Goal: Task Accomplishment & Management: Complete application form

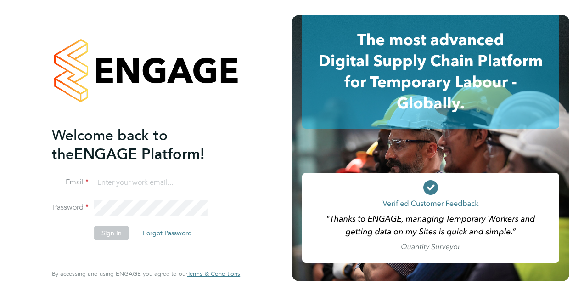
click at [152, 182] on input at bounding box center [150, 182] width 113 height 17
type input "[PERSON_NAME][EMAIL_ADDRESS][DOMAIN_NAME]"
click at [114, 236] on button "Sign In" at bounding box center [111, 232] width 35 height 15
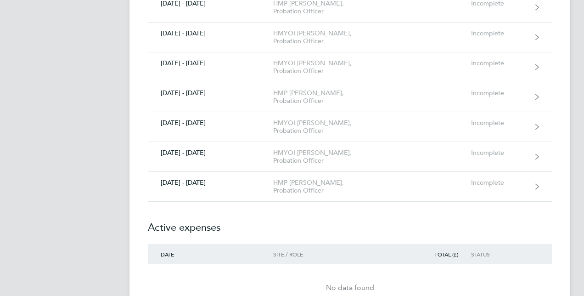
scroll to position [1505, 0]
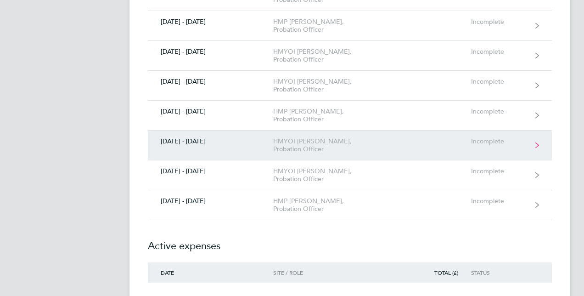
click at [363, 137] on div "HMYOI [PERSON_NAME], Probation Officer" at bounding box center [325, 145] width 105 height 16
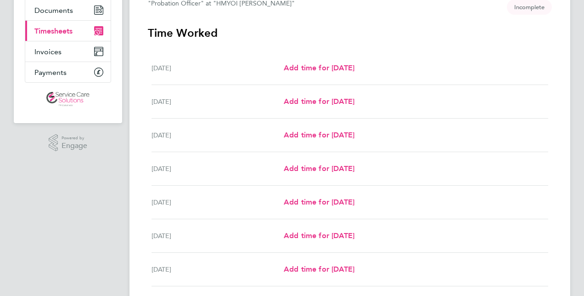
scroll to position [147, 0]
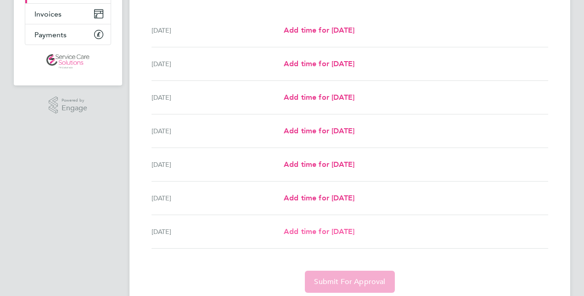
click at [353, 231] on span "Add time for [DATE]" at bounding box center [319, 231] width 71 height 9
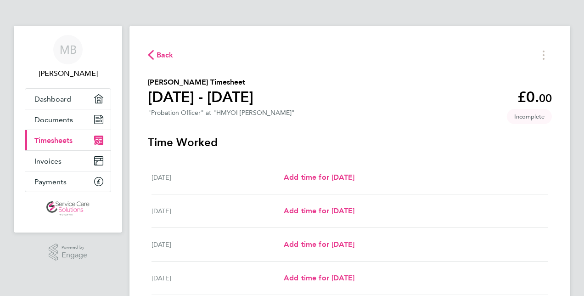
select select "30"
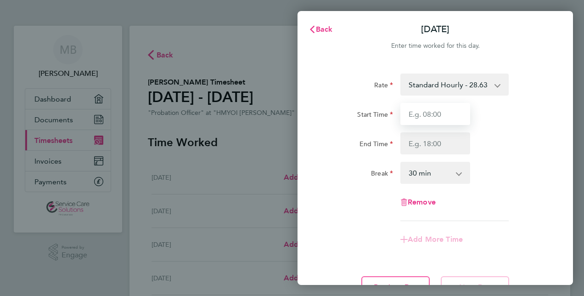
click at [447, 114] on input "Start Time" at bounding box center [435, 114] width 70 height 22
type input "17:00"
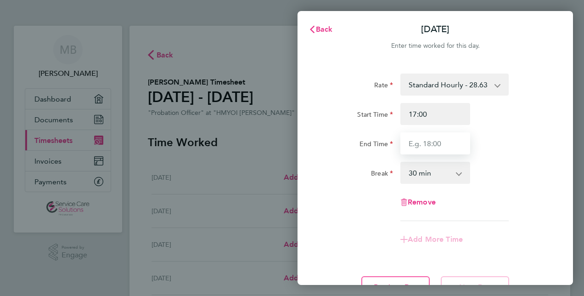
type input "22:00"
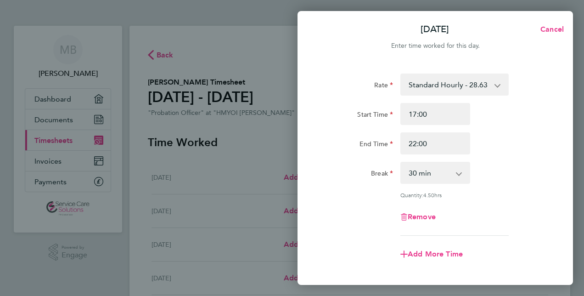
click at [441, 172] on select "0 min 15 min 30 min 45 min 60 min 75 min 90 min" at bounding box center [429, 172] width 57 height 20
select select "0"
click at [401, 162] on select "0 min 15 min 30 min 45 min 60 min 75 min 90 min" at bounding box center [429, 172] width 57 height 20
click at [514, 198] on div "Rate Standard Hourly - 28.63 Start Time 17:00 End Time 22:00 Break 0 min 15 min…" at bounding box center [435, 154] width 224 height 162
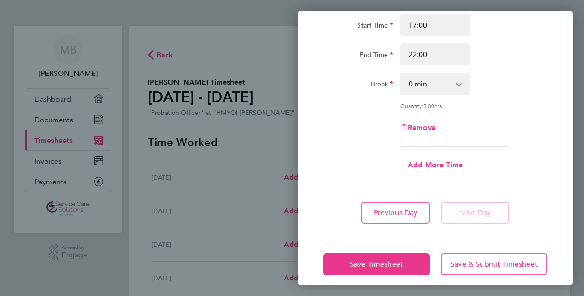
scroll to position [97, 0]
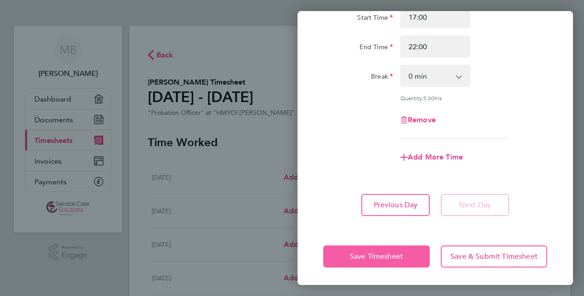
click at [374, 256] on span "Save Timesheet" at bounding box center [376, 256] width 53 height 9
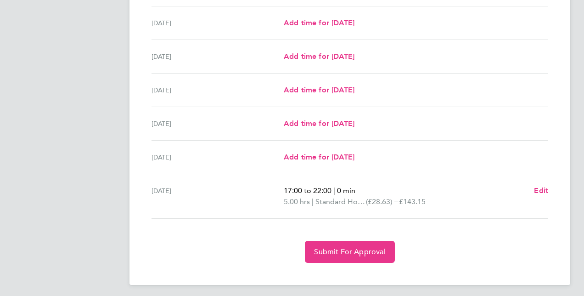
scroll to position [292, 0]
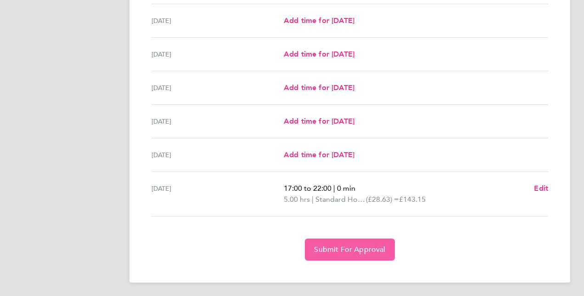
click at [379, 252] on span "Submit For Approval" at bounding box center [349, 249] width 71 height 9
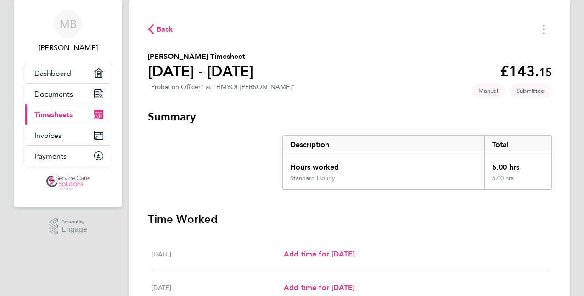
scroll to position [0, 0]
